Goal: Task Accomplishment & Management: Use online tool/utility

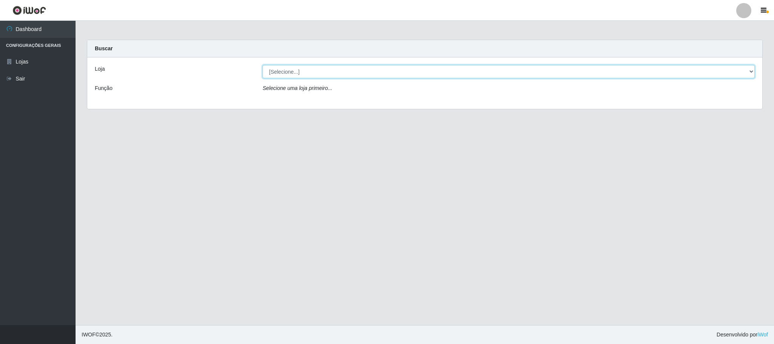
click at [350, 69] on select "[Selecione...] Iskisita Atakado - Centro de Distribuição" at bounding box center [508, 71] width 492 height 13
select select "425"
click at [262, 65] on select "[Selecione...] Iskisita Atakado - Centro de Distribuição" at bounding box center [508, 71] width 492 height 13
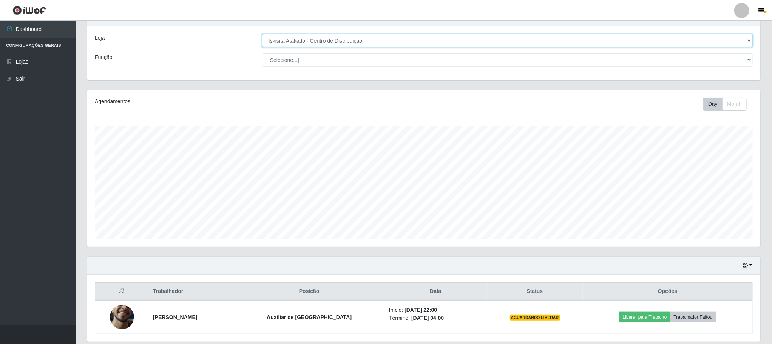
scroll to position [59, 0]
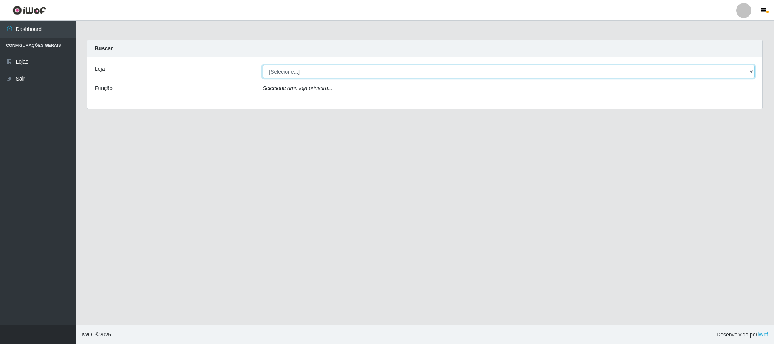
click at [744, 72] on select "[Selecione...] Iskisita Atakado - Centro de Distribuição" at bounding box center [508, 71] width 492 height 13
select select "425"
click at [262, 65] on select "[Selecione...] Iskisita Atakado - Centro de Distribuição" at bounding box center [508, 71] width 492 height 13
click at [411, 75] on select "[Selecione...] Iskisita Atakado - Centro de Distribuição" at bounding box center [508, 71] width 492 height 13
select select "425"
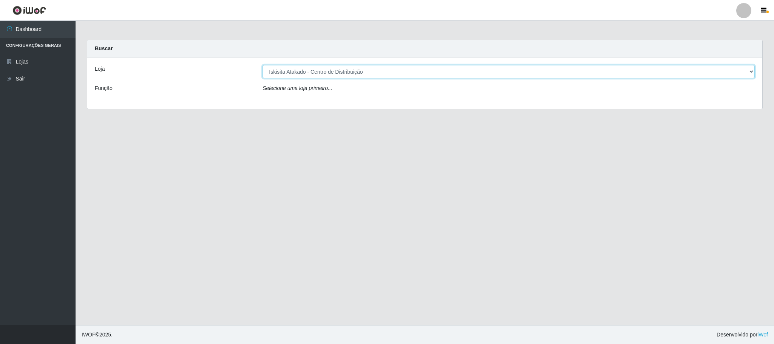
click at [262, 65] on select "[Selecione...] Iskisita Atakado - Centro de Distribuição" at bounding box center [508, 71] width 492 height 13
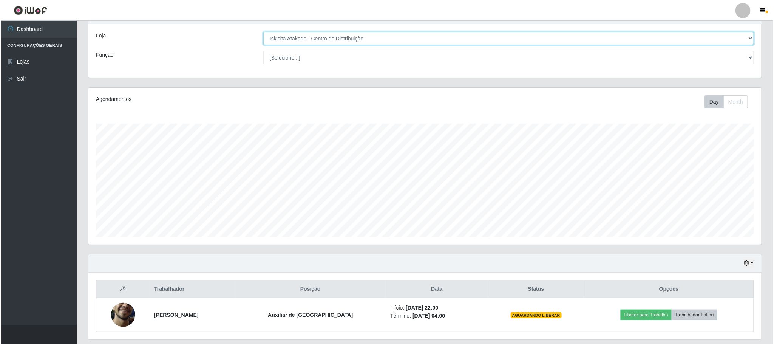
scroll to position [59, 0]
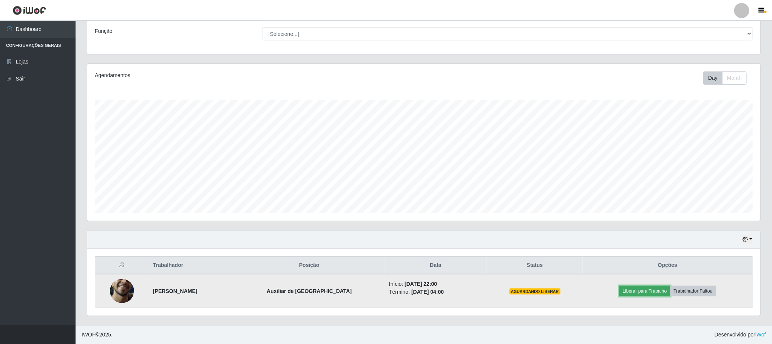
click at [622, 289] on button "Liberar para Trabalho" at bounding box center [644, 290] width 51 height 11
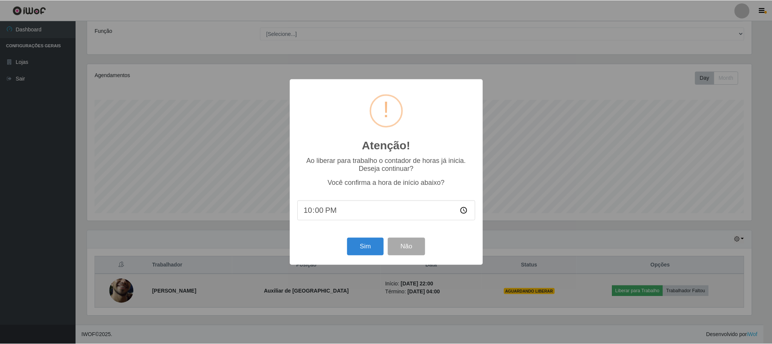
scroll to position [157, 666]
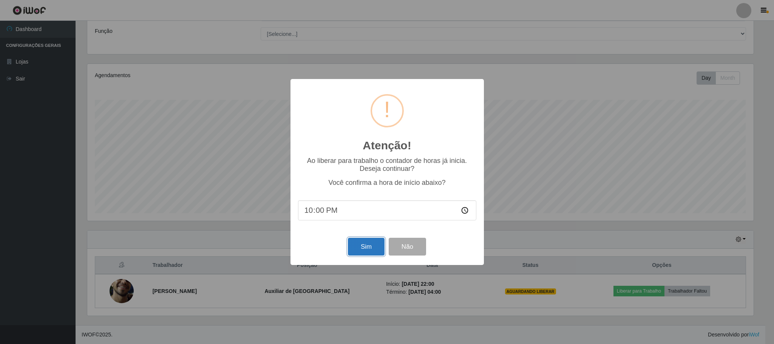
click at [364, 242] on button "Sim" at bounding box center [366, 246] width 37 height 18
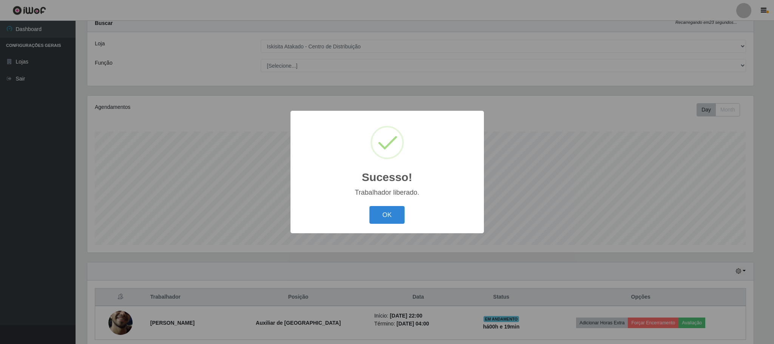
click at [369, 206] on button "OK" at bounding box center [386, 215] width 35 height 18
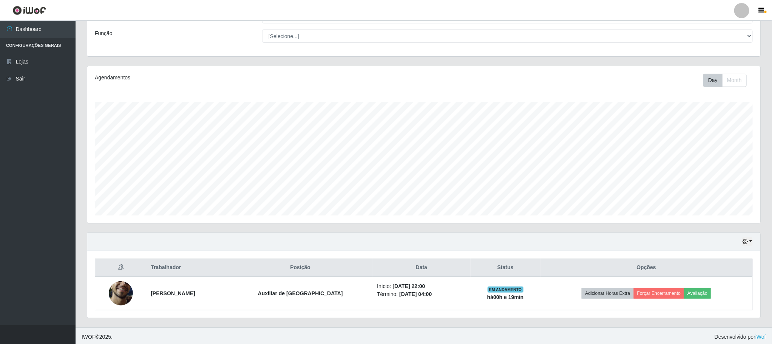
scroll to position [59, 0]
